Goal: Navigation & Orientation: Find specific page/section

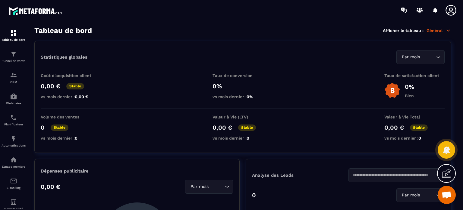
click at [447, 6] on icon at bounding box center [451, 10] width 12 height 12
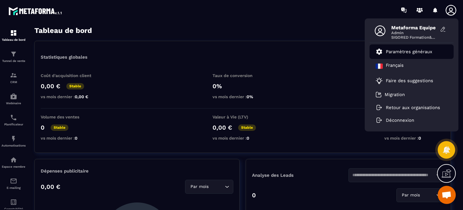
click at [406, 55] on link "Paramètres généraux" at bounding box center [404, 51] width 57 height 7
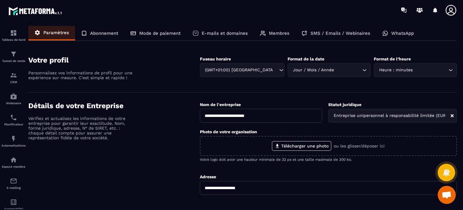
click at [237, 35] on p "E-mails et domaines" at bounding box center [225, 32] width 46 height 5
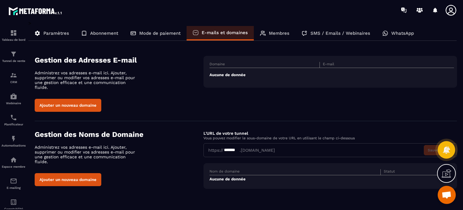
click at [451, 12] on icon at bounding box center [451, 10] width 12 height 12
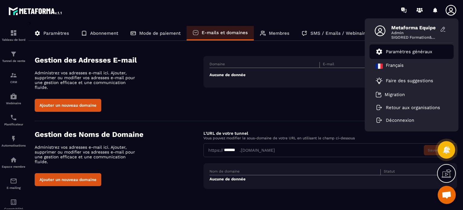
click at [404, 52] on p "Paramètres généraux" at bounding box center [409, 51] width 46 height 5
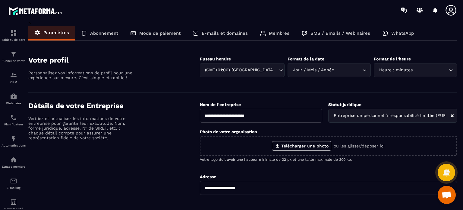
click at [14, 59] on p "Tunnel de vente" at bounding box center [14, 60] width 24 height 3
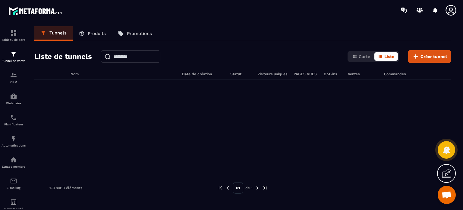
click at [450, 12] on icon at bounding box center [451, 10] width 12 height 12
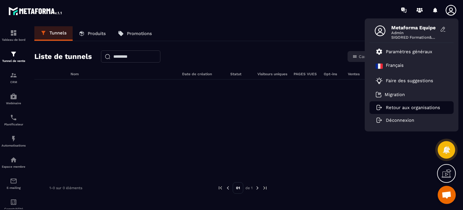
click at [393, 106] on p "Retour aux organisations" at bounding box center [413, 107] width 54 height 5
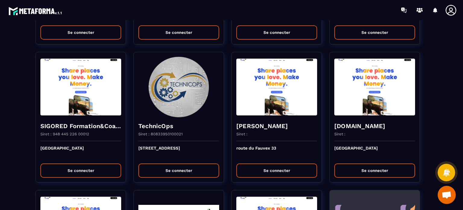
scroll to position [1207, 0]
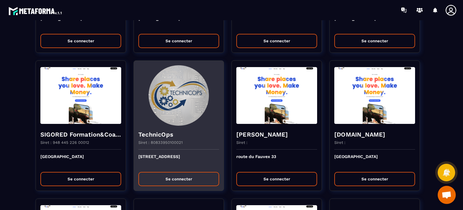
click at [155, 179] on button "Se connecter" at bounding box center [179, 179] width 81 height 14
